Goal: Task Accomplishment & Management: Complete application form

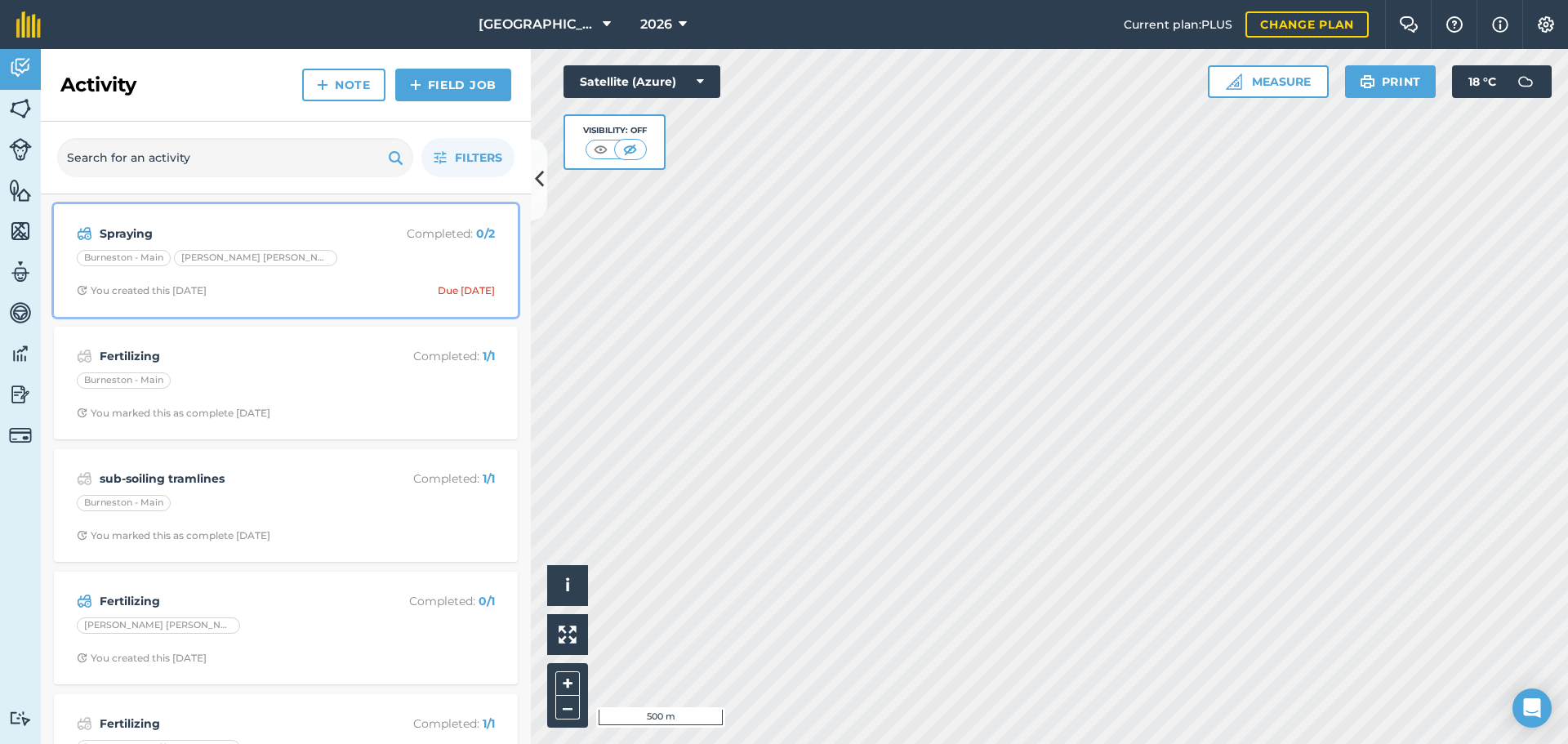
click at [407, 234] on p "Completed : 0 / 2" at bounding box center [429, 233] width 130 height 18
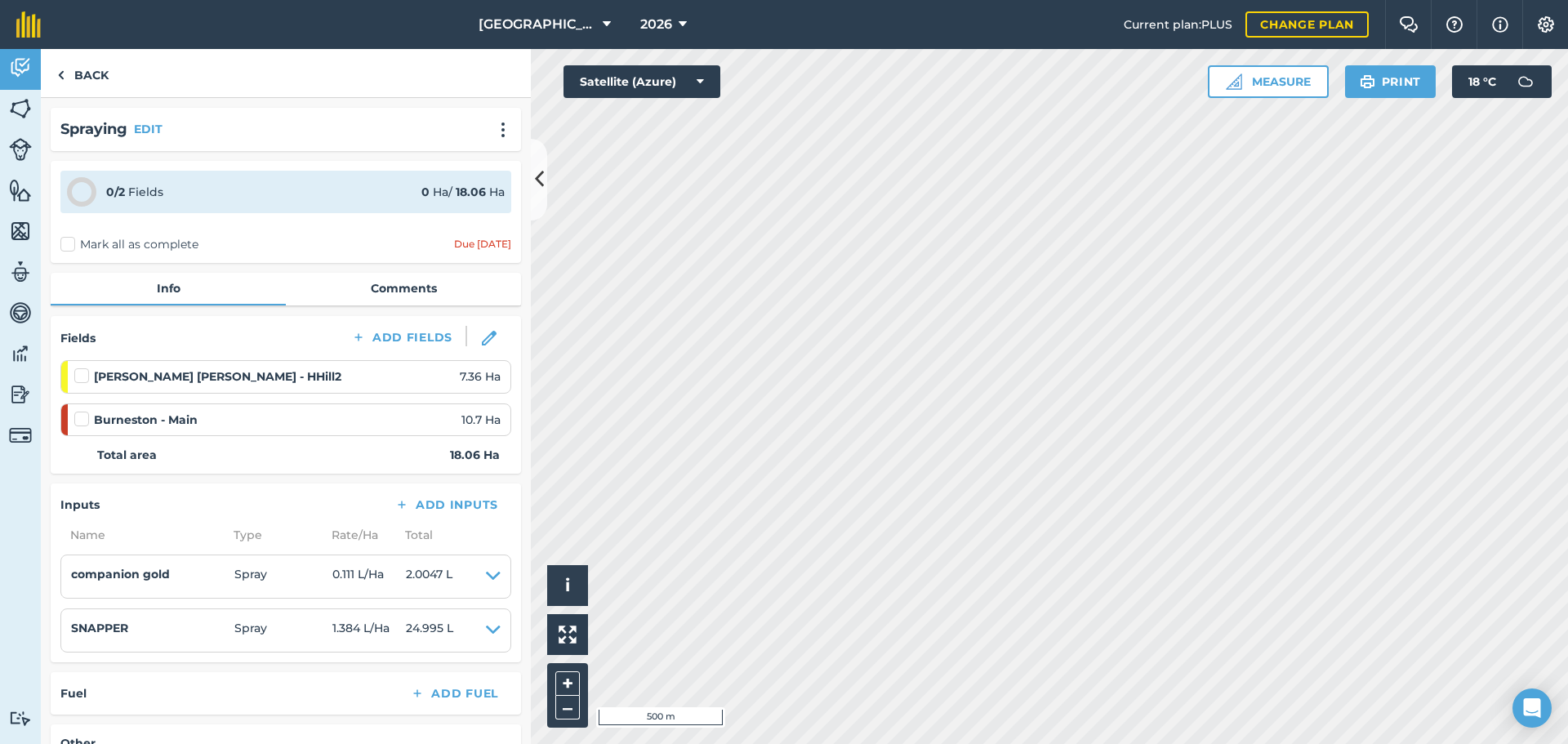
click at [64, 241] on label "Mark all as complete" at bounding box center [129, 245] width 138 height 17
click at [64, 241] on input "Mark all as complete" at bounding box center [65, 241] width 10 height 10
checkbox input "false"
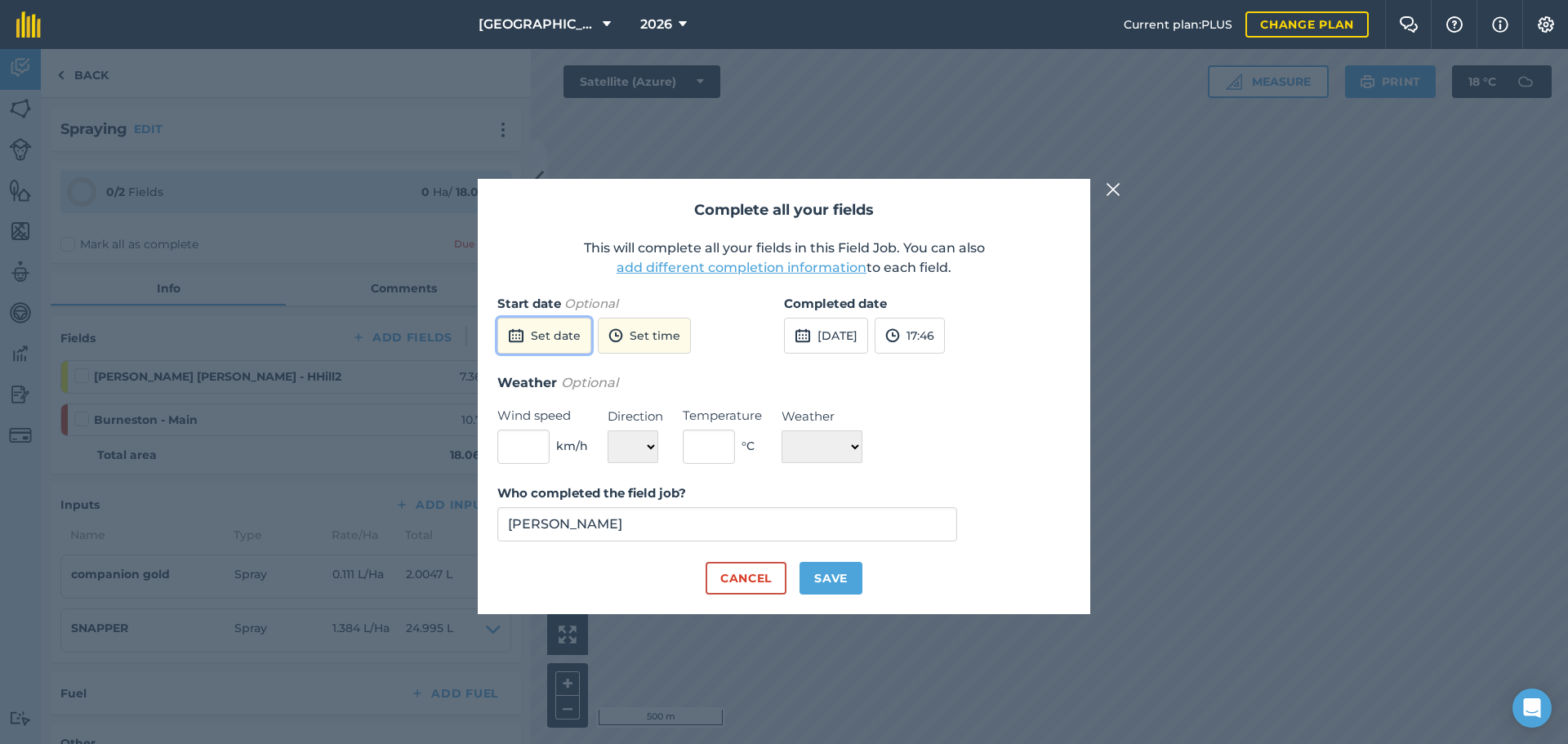
click at [561, 332] on button "Set date" at bounding box center [544, 335] width 94 height 36
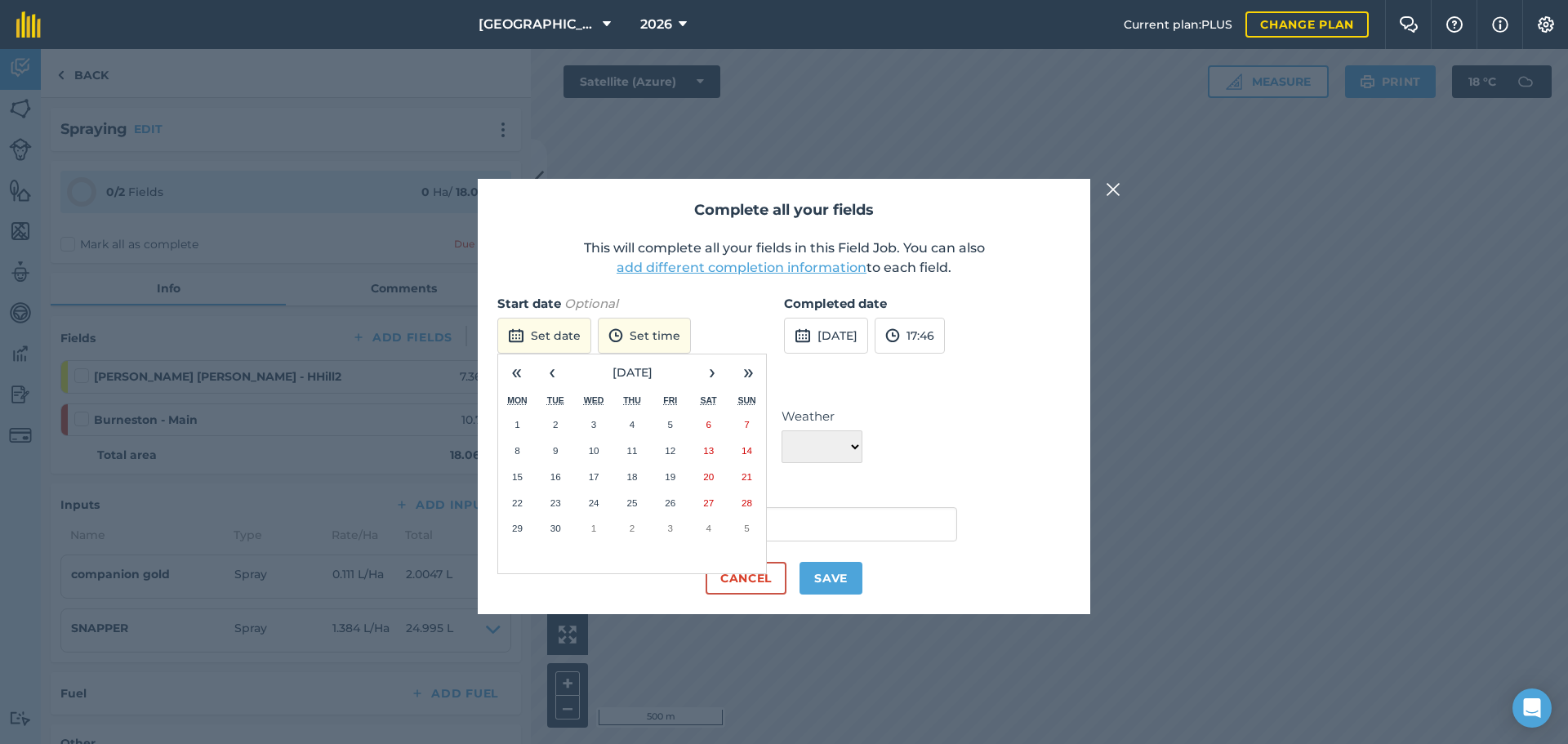
click at [556, 421] on abbr "2" at bounding box center [555, 424] width 5 height 10
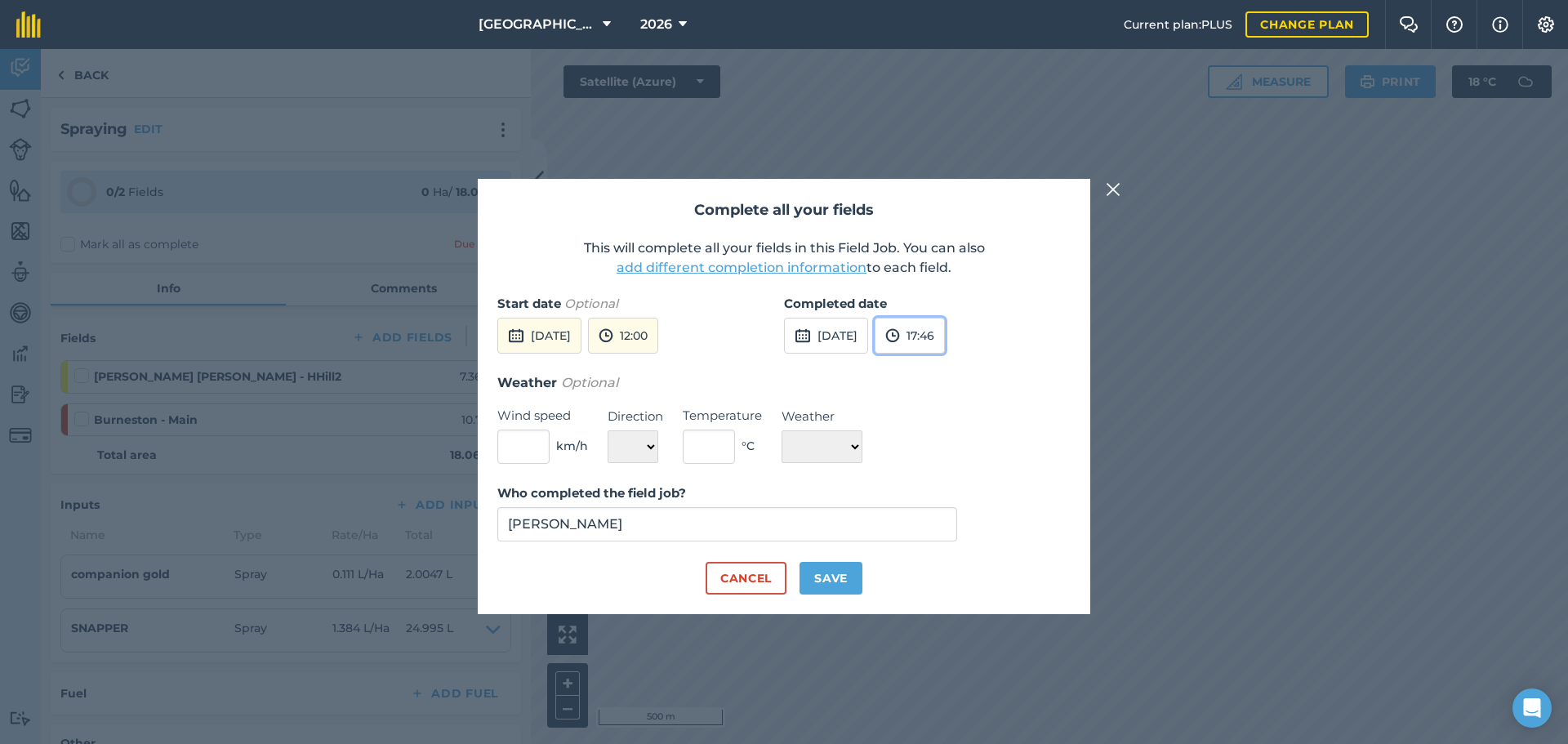
click at [945, 335] on button "17:46" at bounding box center [909, 335] width 71 height 36
click at [949, 375] on button "15:30" at bounding box center [913, 381] width 77 height 26
click at [658, 335] on button "12:00" at bounding box center [622, 335] width 71 height 36
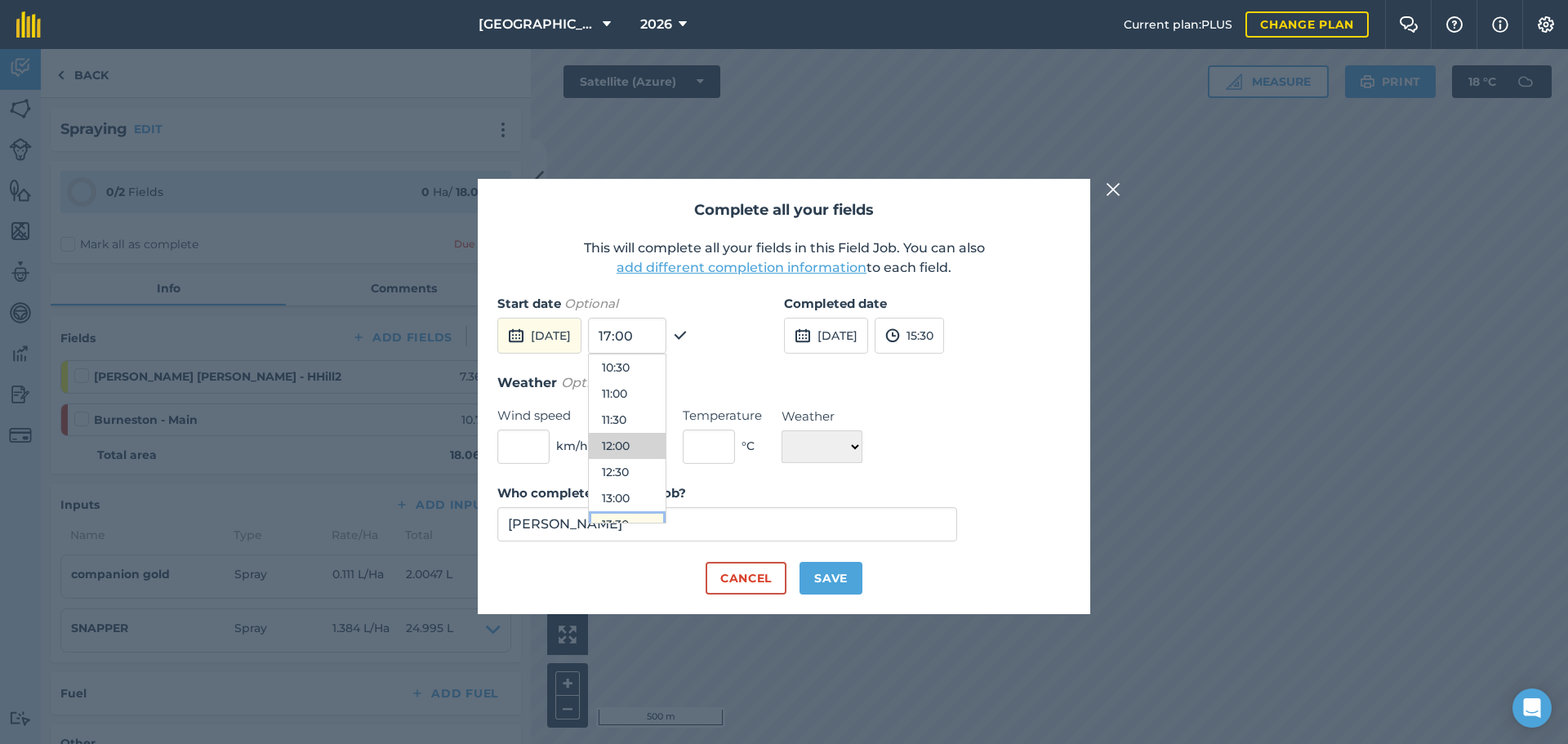
click at [656, 514] on button "13:30" at bounding box center [627, 524] width 77 height 26
click at [535, 442] on input "text" at bounding box center [523, 446] width 52 height 34
type input "3"
click at [635, 453] on select "N NE E SE S SW W NW" at bounding box center [633, 447] width 50 height 33
select select "SW"
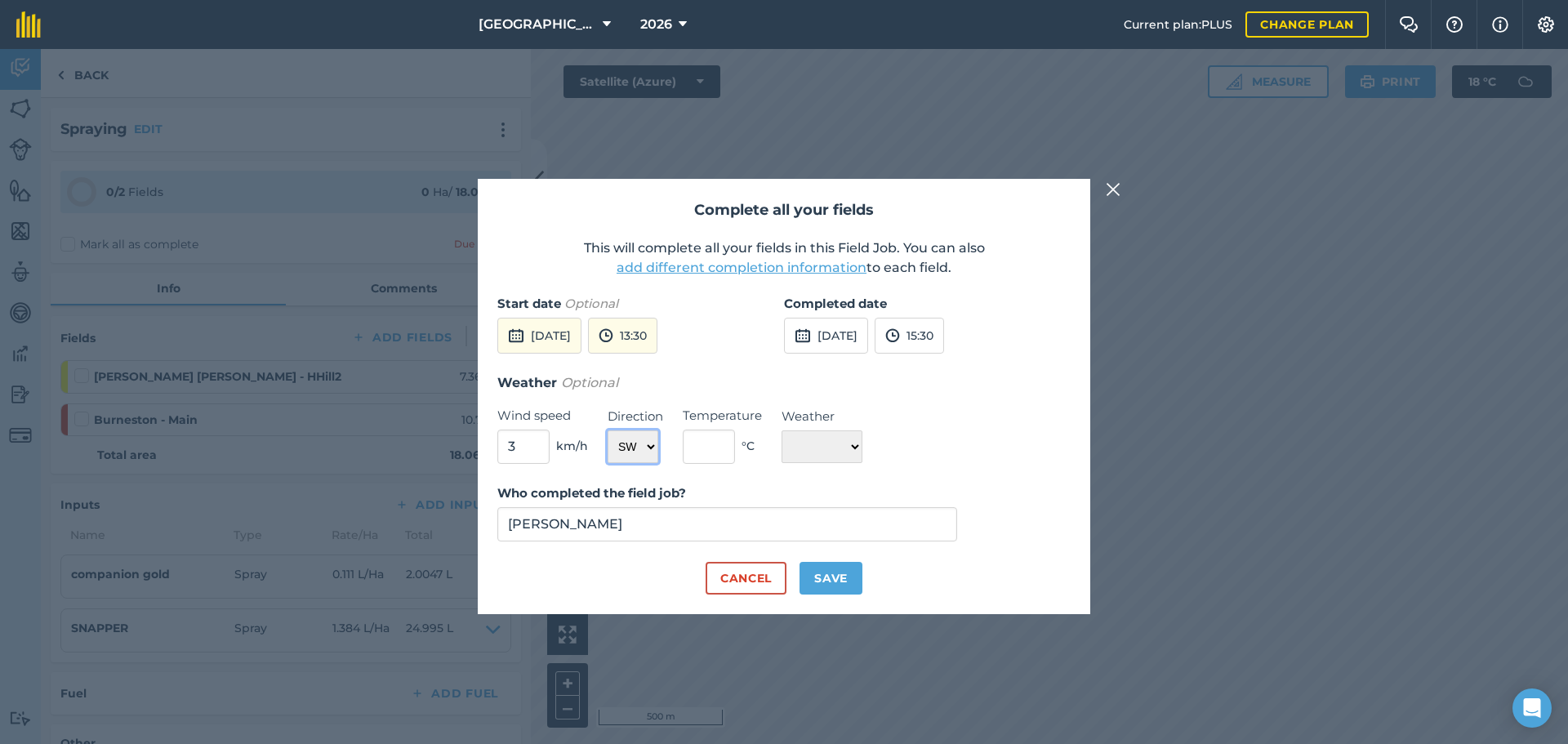
click at [608, 430] on select "N NE E SE S SW W NW" at bounding box center [633, 447] width 50 height 33
click at [698, 445] on input "text" at bounding box center [709, 446] width 52 height 34
type input "18"
click at [806, 448] on select "☀️ Sunny 🌧 Rainy ⛅️ Cloudy 🌨 Snow ❄️ Icy" at bounding box center [822, 447] width 81 height 33
select select "Sunny"
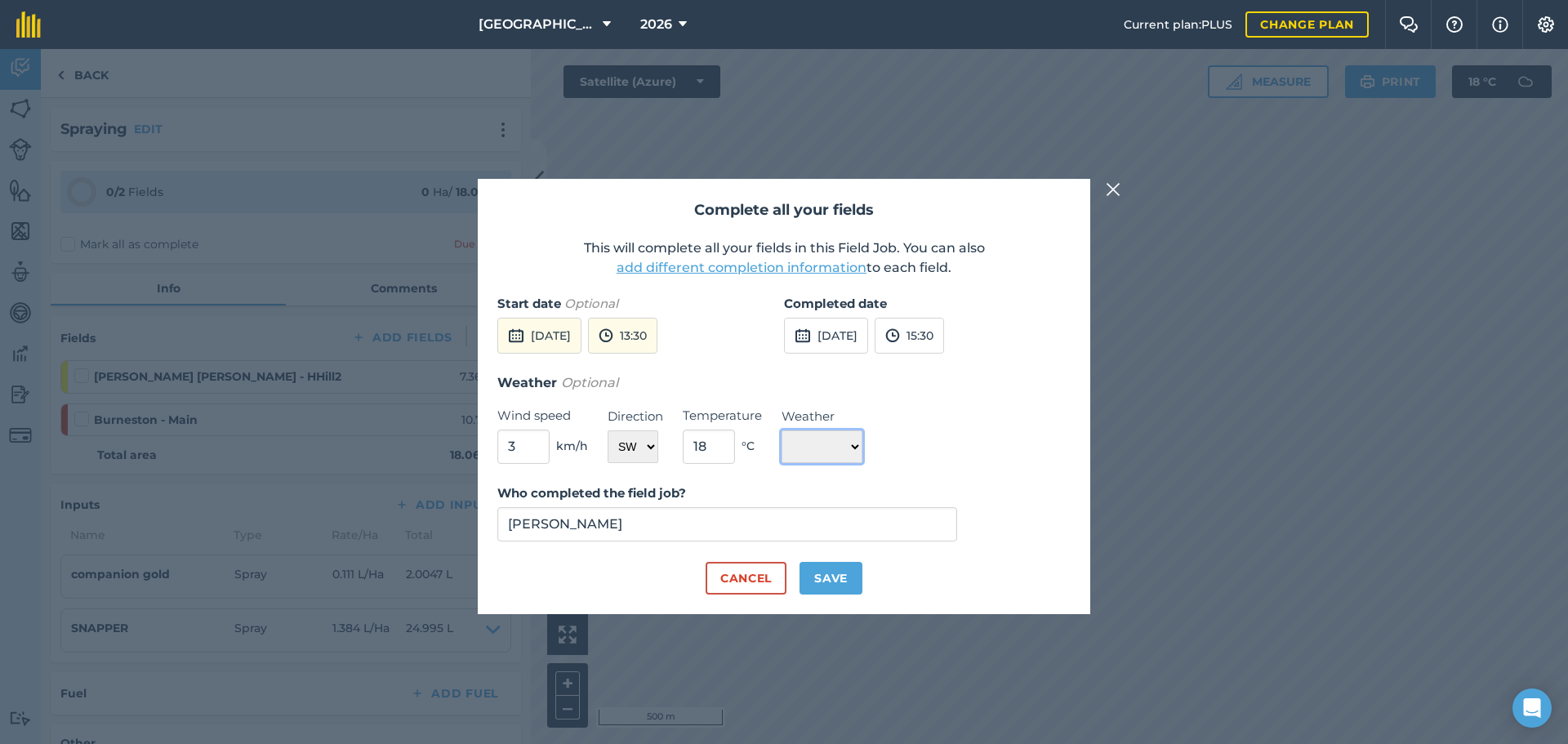
click at [782, 430] on select "☀️ Sunny 🌧 Rainy ⛅️ Cloudy 🌨 Snow ❄️ Icy" at bounding box center [822, 447] width 81 height 33
click at [659, 524] on input "[PERSON_NAME]" at bounding box center [727, 524] width 460 height 34
type input "J"
type input "[PERSON_NAME]"
click at [838, 572] on button "Save" at bounding box center [831, 578] width 63 height 33
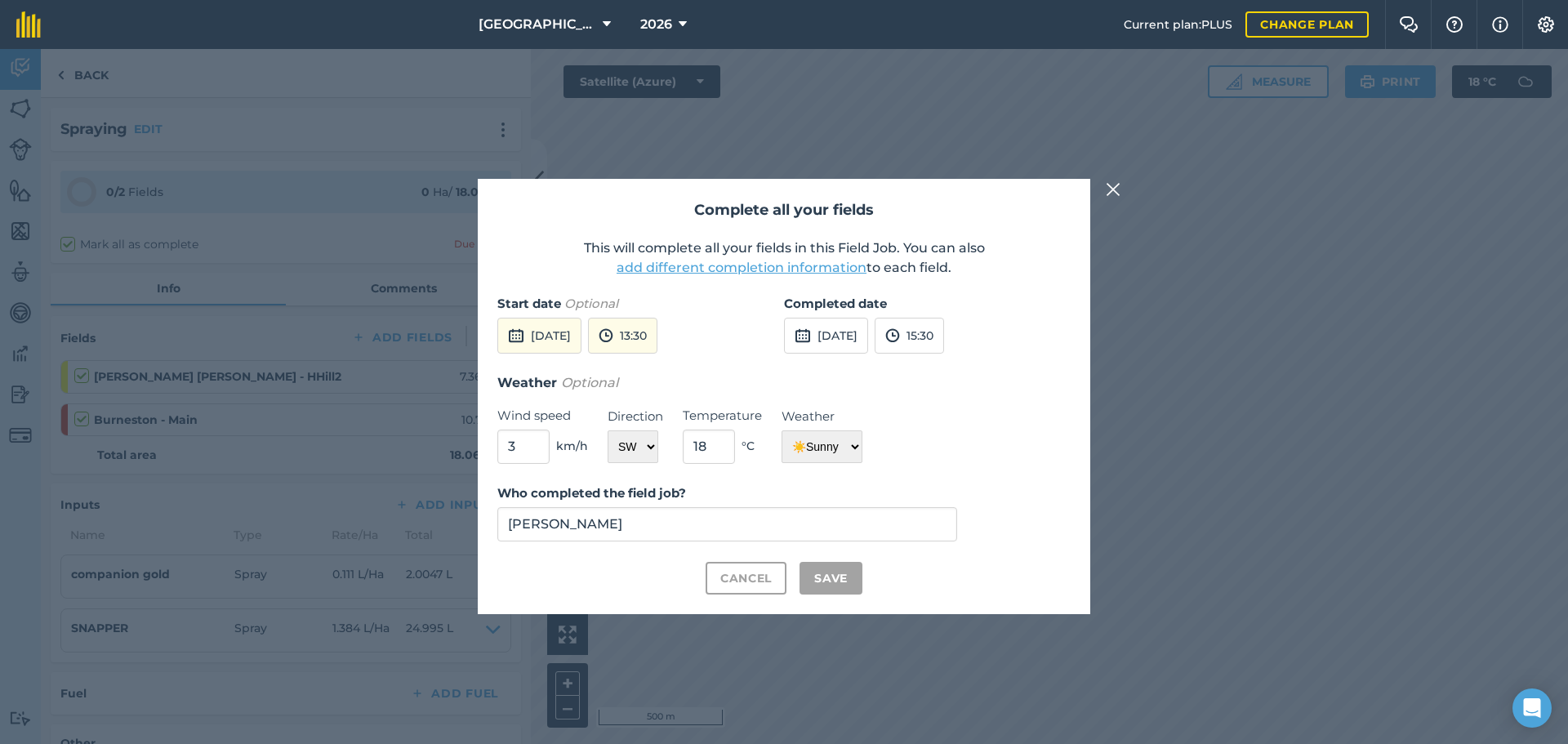
checkbox input "true"
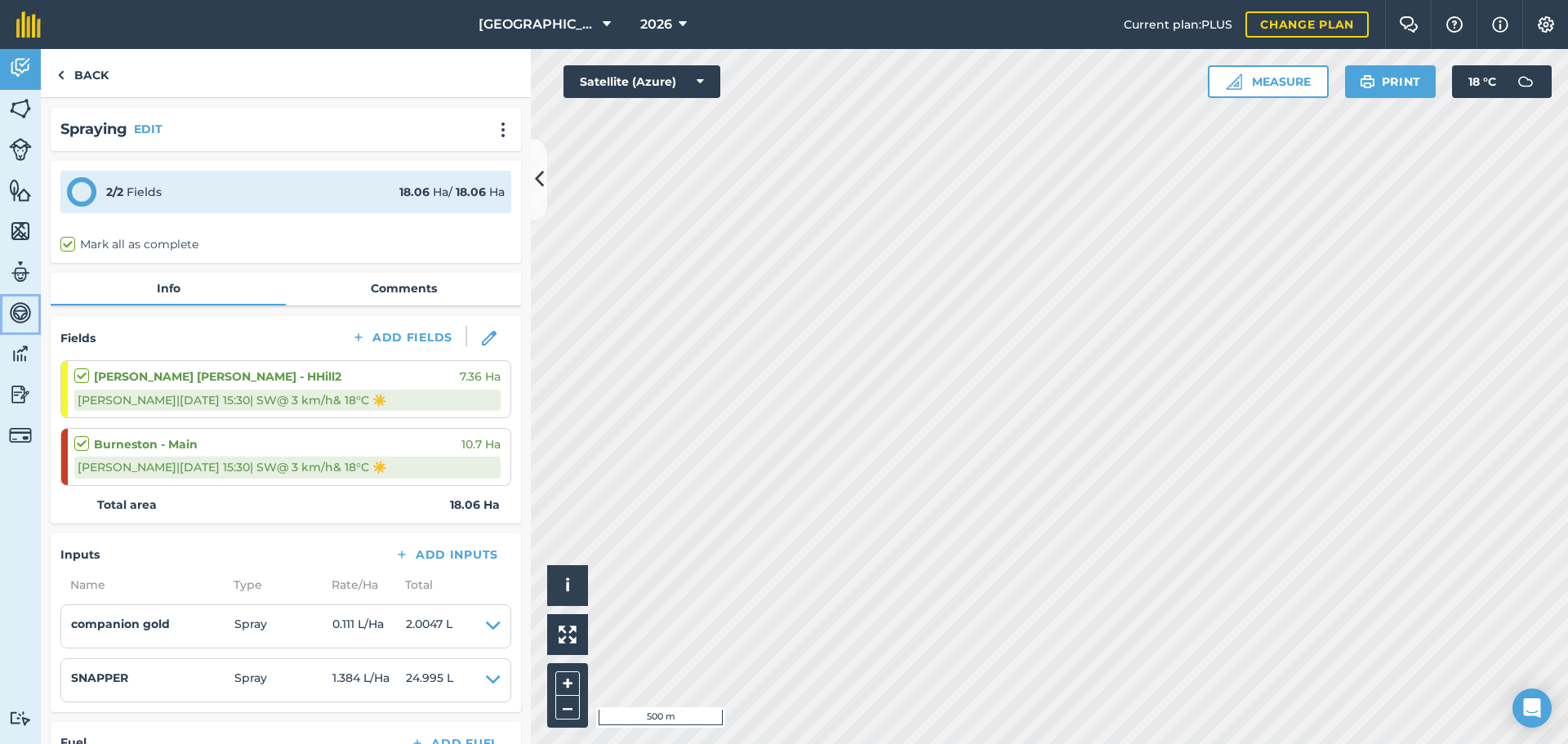
click at [24, 315] on img at bounding box center [20, 313] width 23 height 24
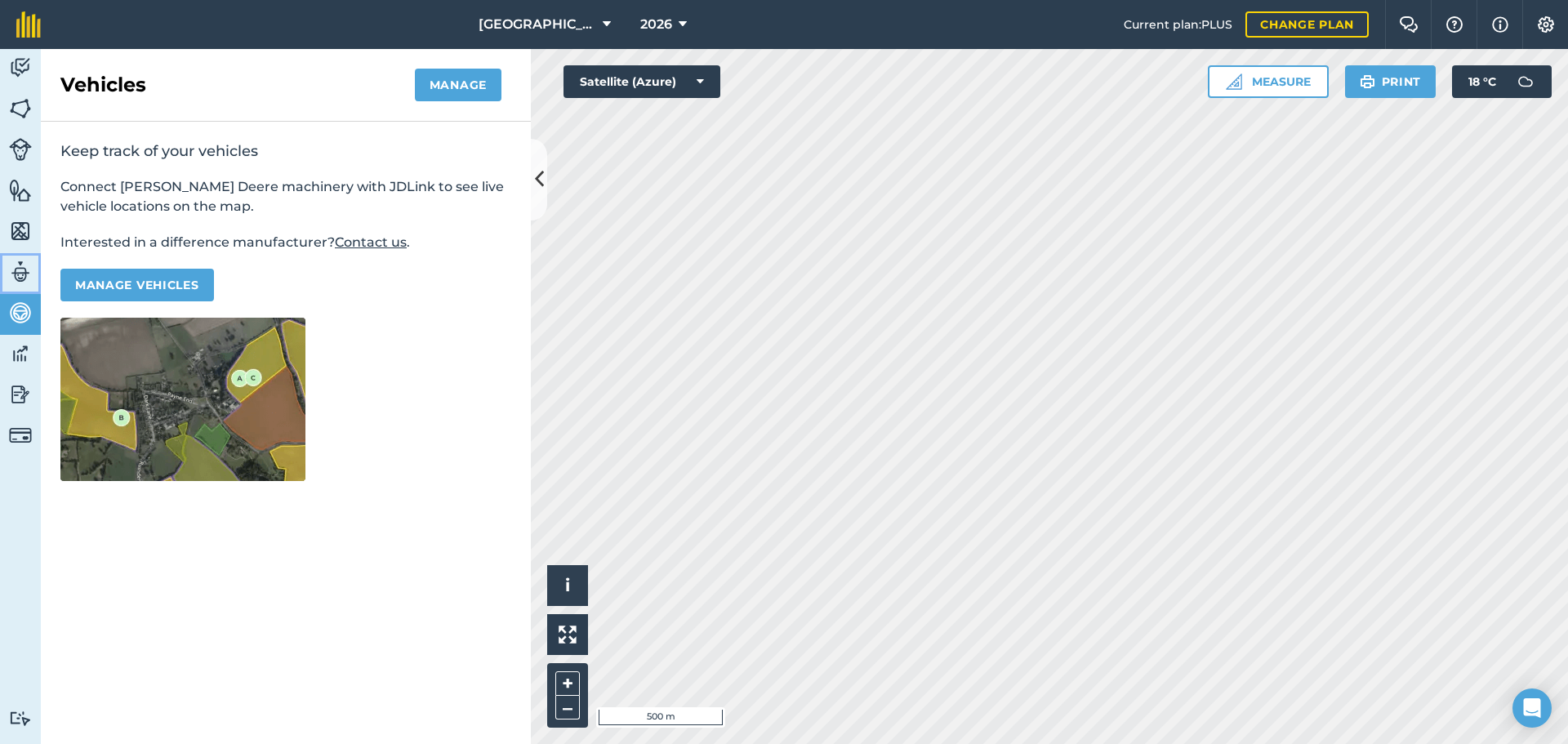
click at [19, 283] on img at bounding box center [20, 272] width 23 height 24
select select "MEMBER"
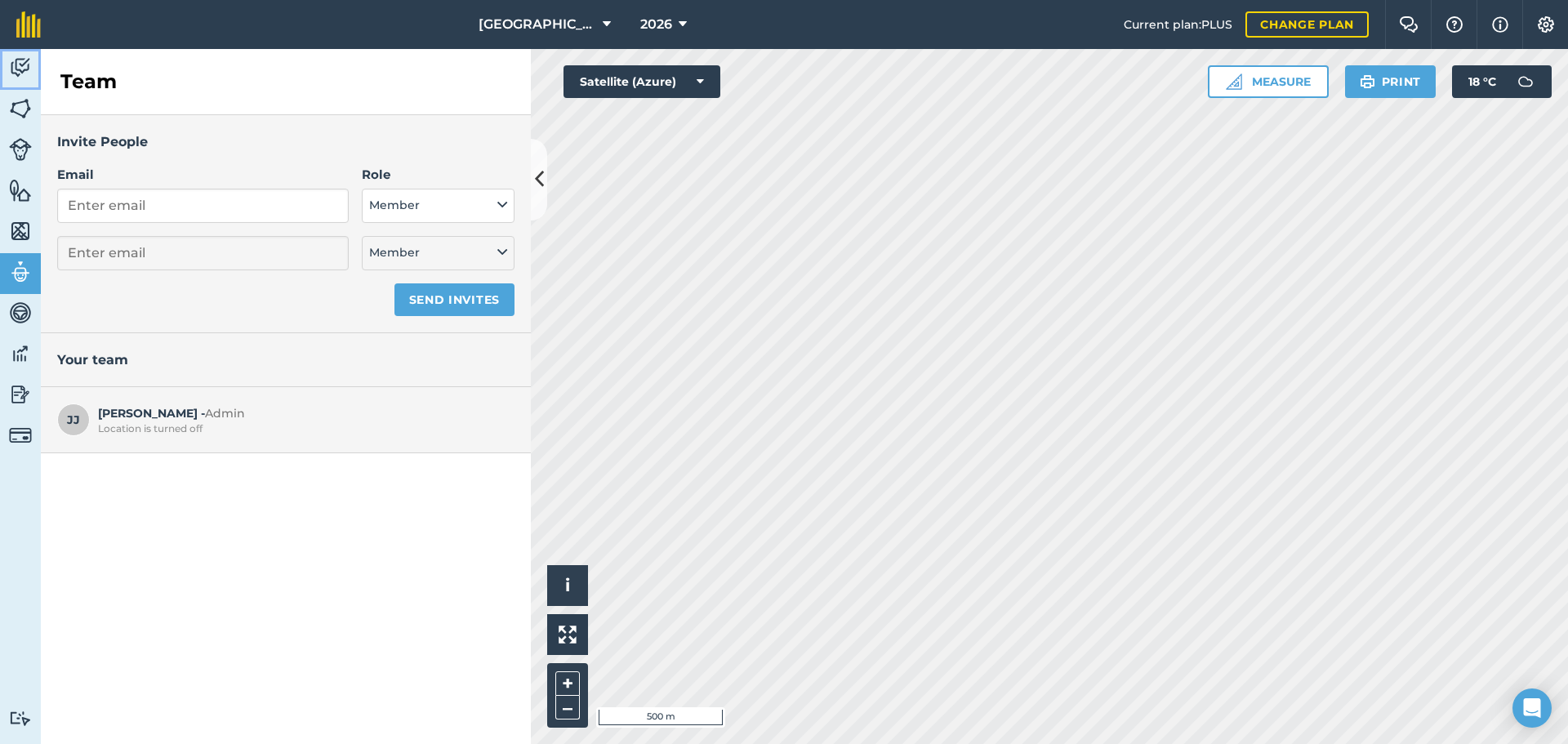
click at [25, 66] on img at bounding box center [20, 68] width 23 height 24
